Goal: Navigation & Orientation: Find specific page/section

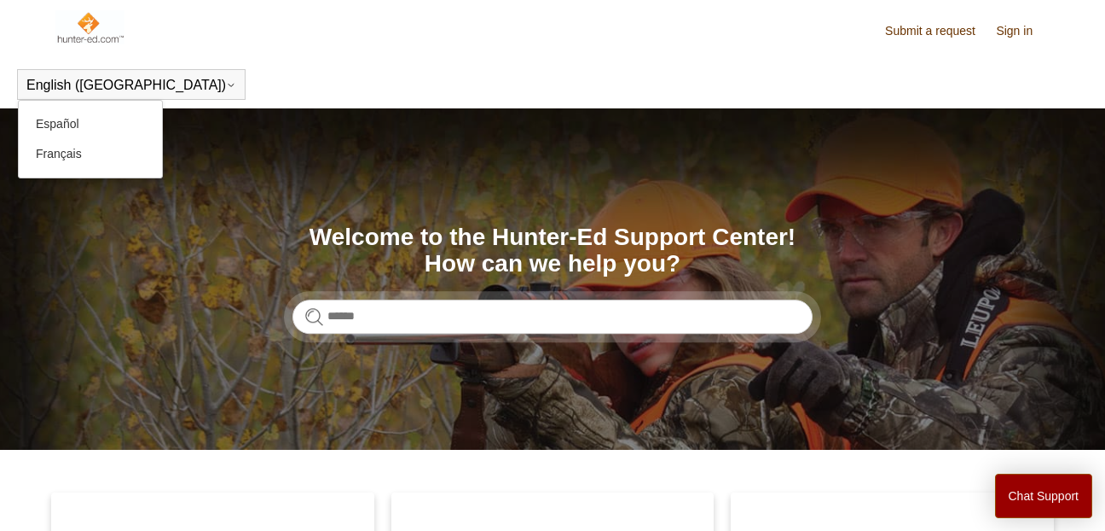
click at [57, 87] on button "English ([GEOGRAPHIC_DATA])" at bounding box center [131, 85] width 210 height 15
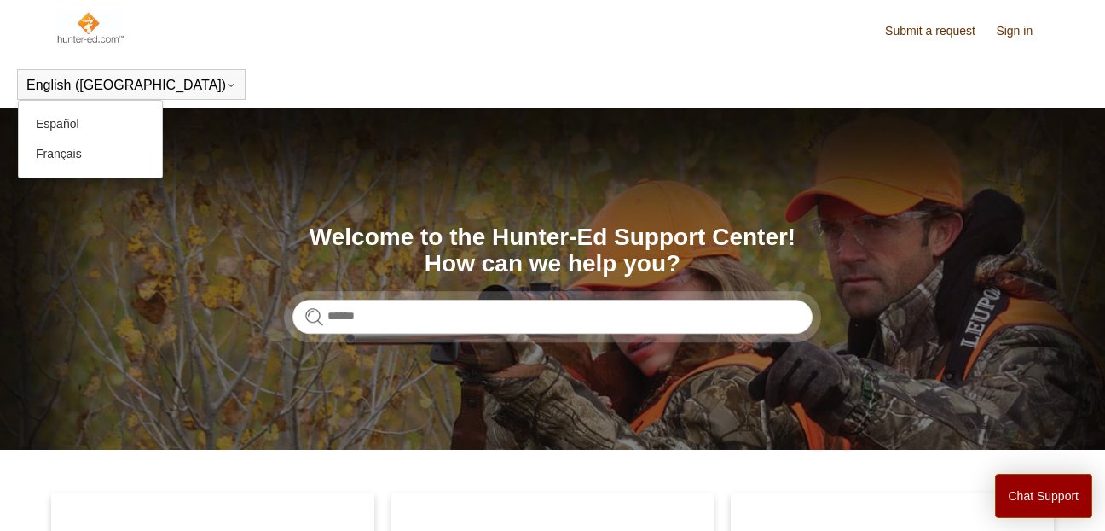
click at [57, 87] on button "English ([GEOGRAPHIC_DATA])" at bounding box center [131, 85] width 210 height 15
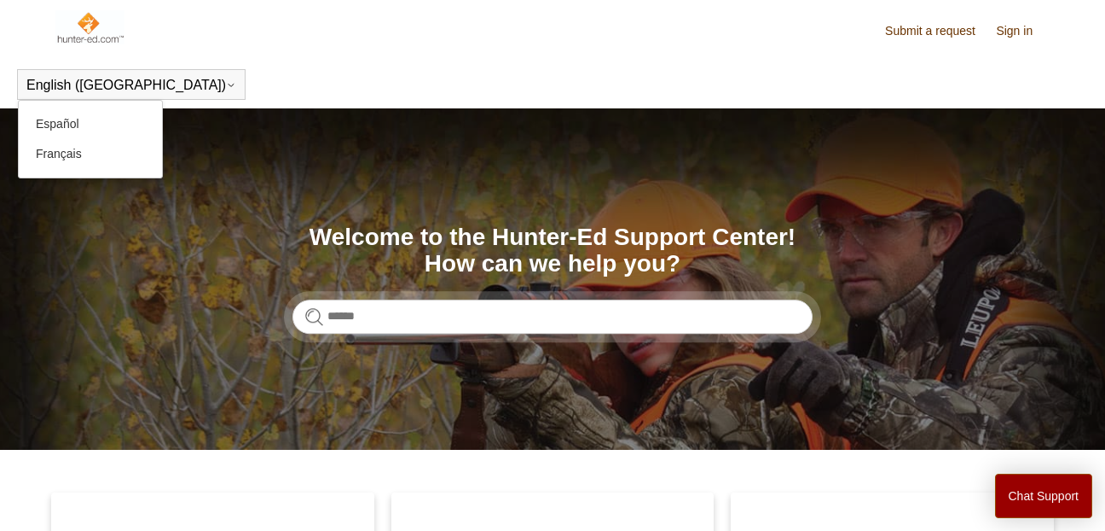
click at [57, 87] on button "English ([GEOGRAPHIC_DATA])" at bounding box center [131, 85] width 210 height 15
